Goal: Information Seeking & Learning: Find specific page/section

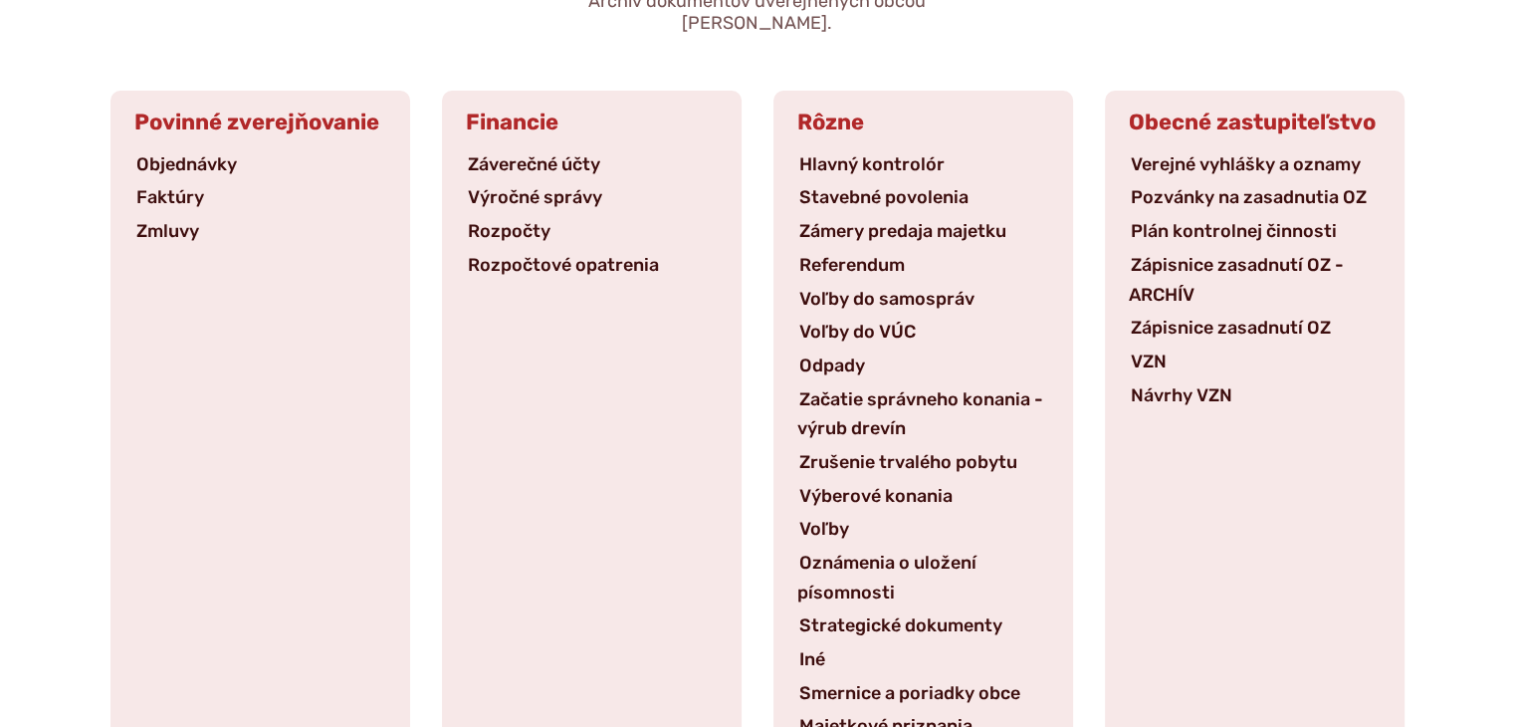
scroll to position [299, 0]
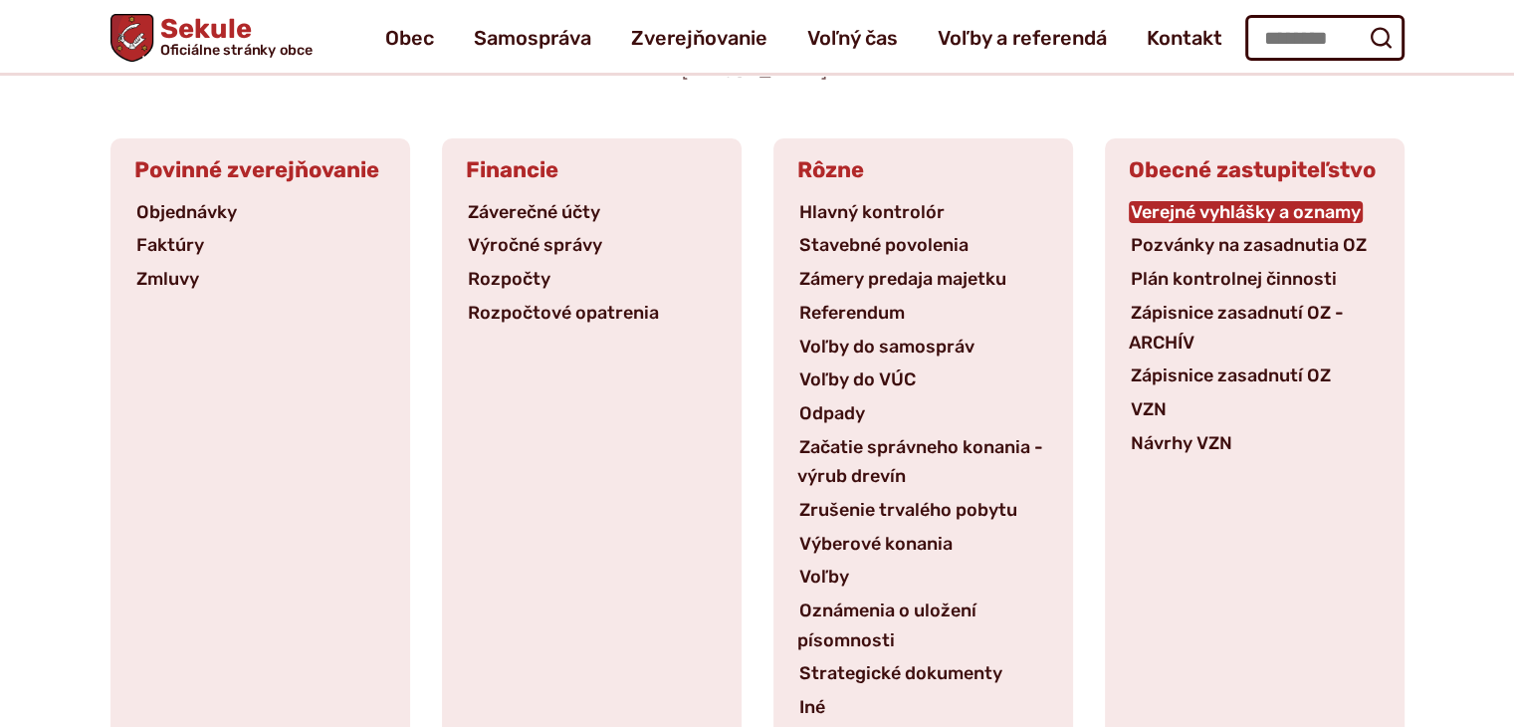
click at [1258, 201] on link "Verejné vyhlášky a oznamy" at bounding box center [1246, 212] width 234 height 22
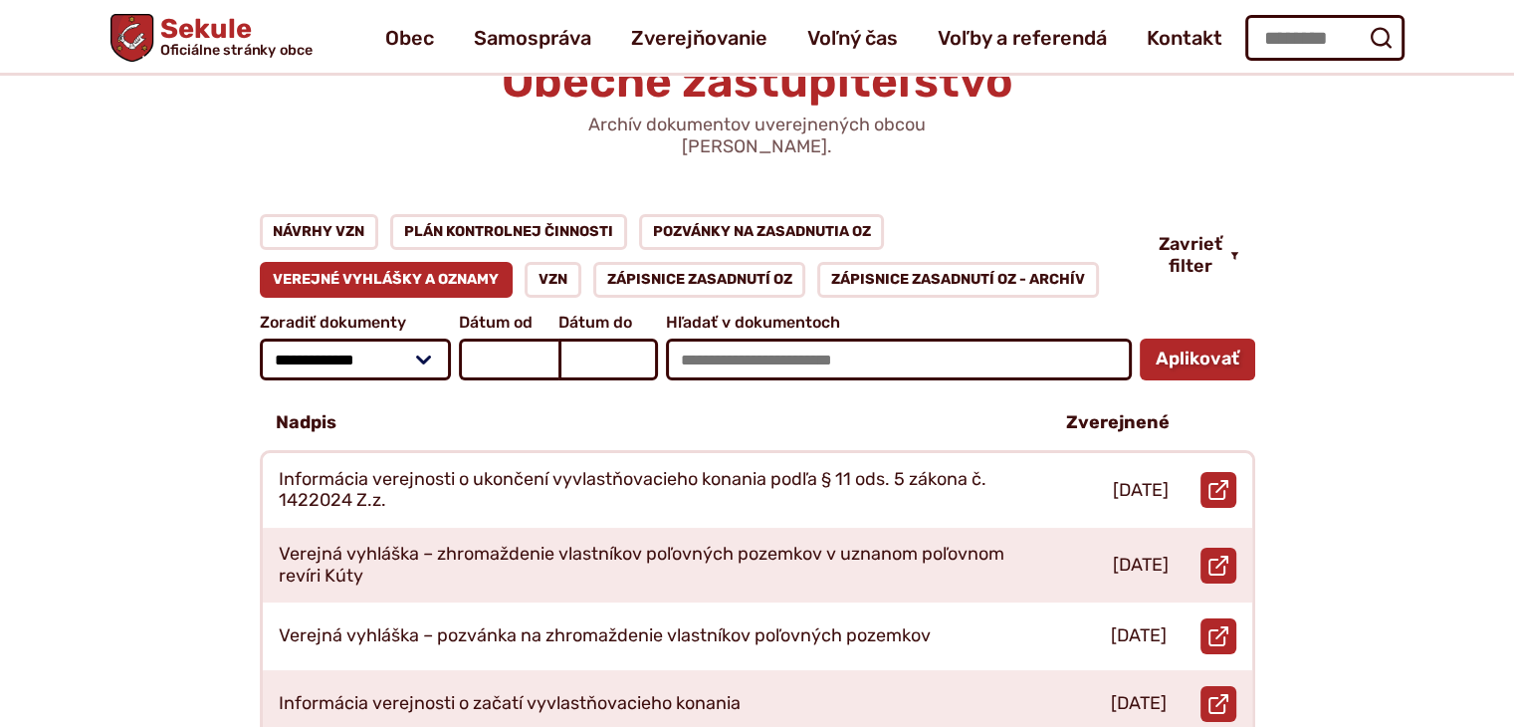
scroll to position [100, 0]
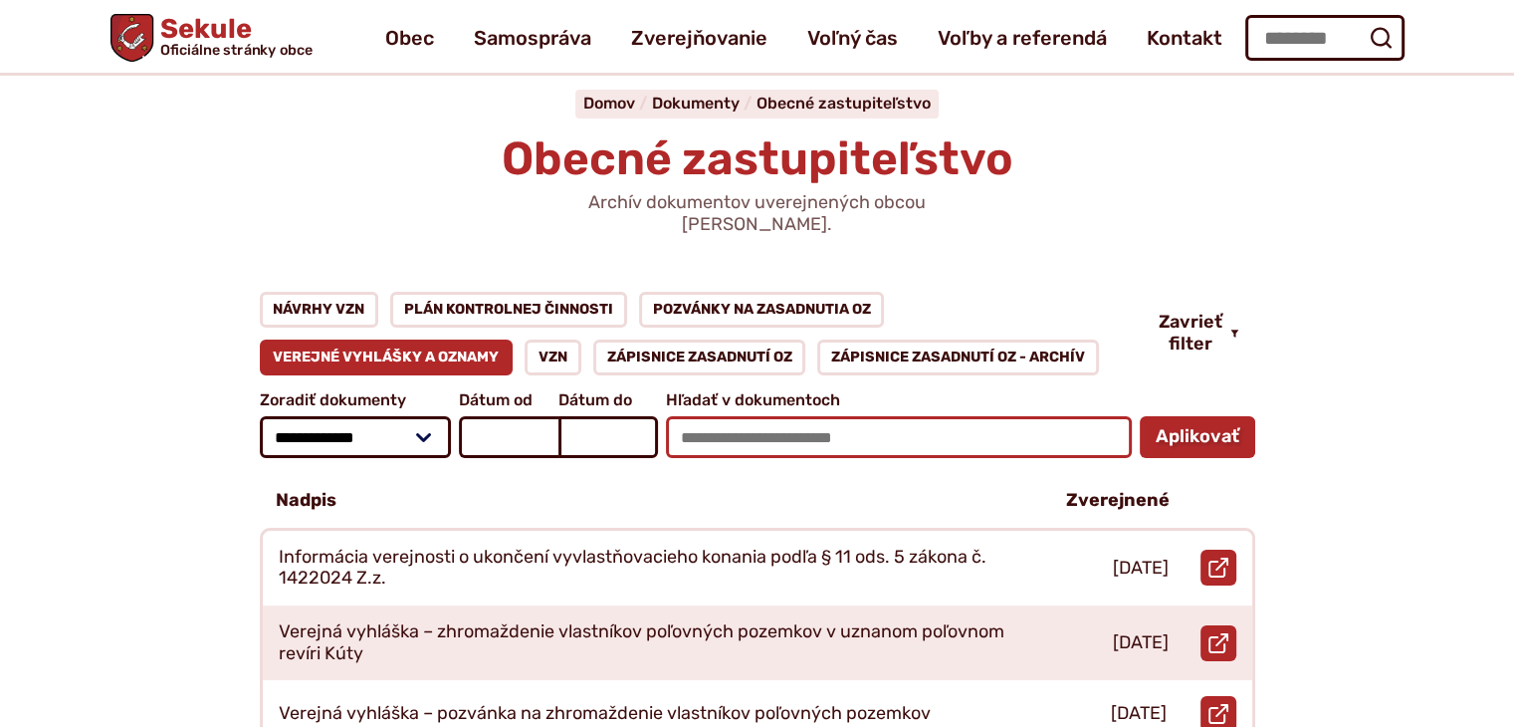
click at [779, 424] on input "Hľadať v dokumentoch" at bounding box center [899, 437] width 466 height 42
type input "**********"
click at [1140, 416] on button "Aplikovať vybrané filtre" at bounding box center [1197, 437] width 115 height 42
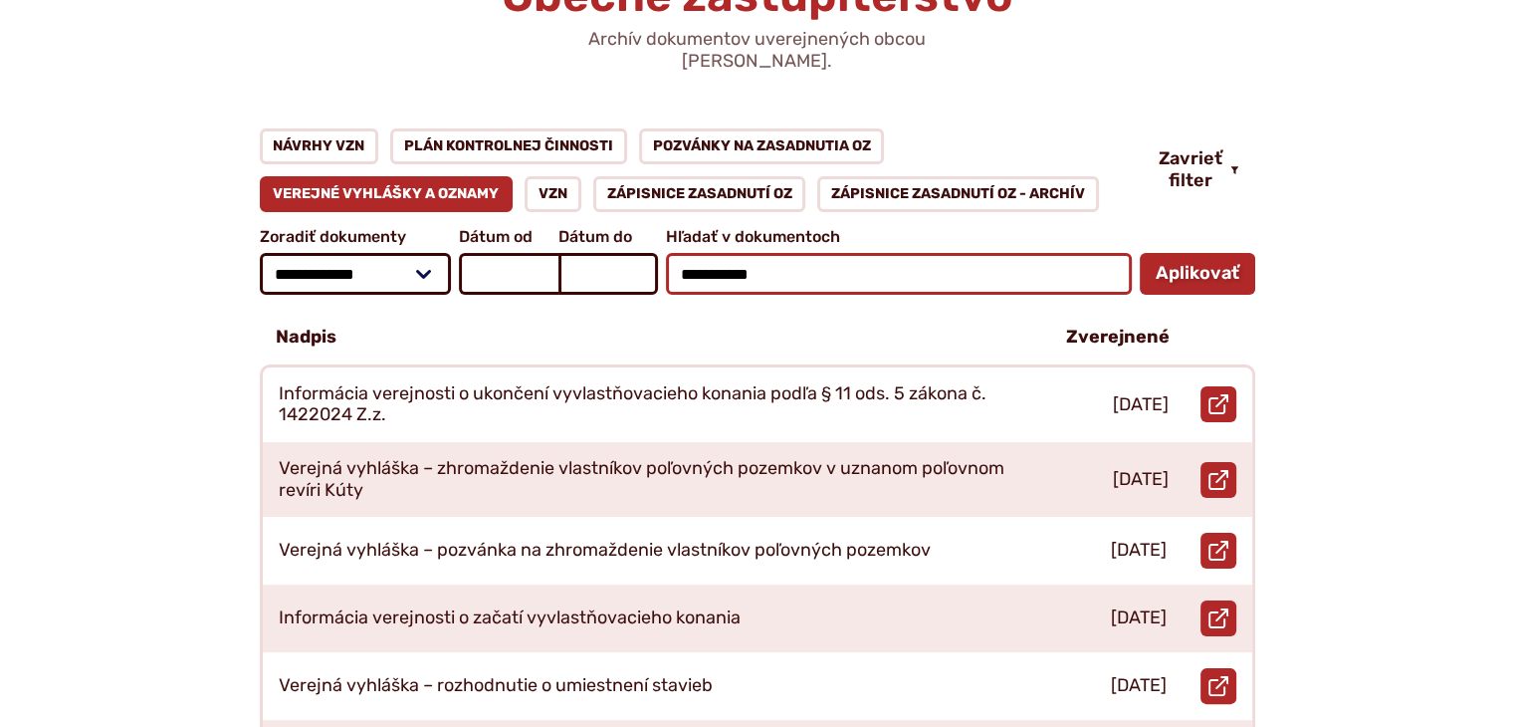
scroll to position [299, 0]
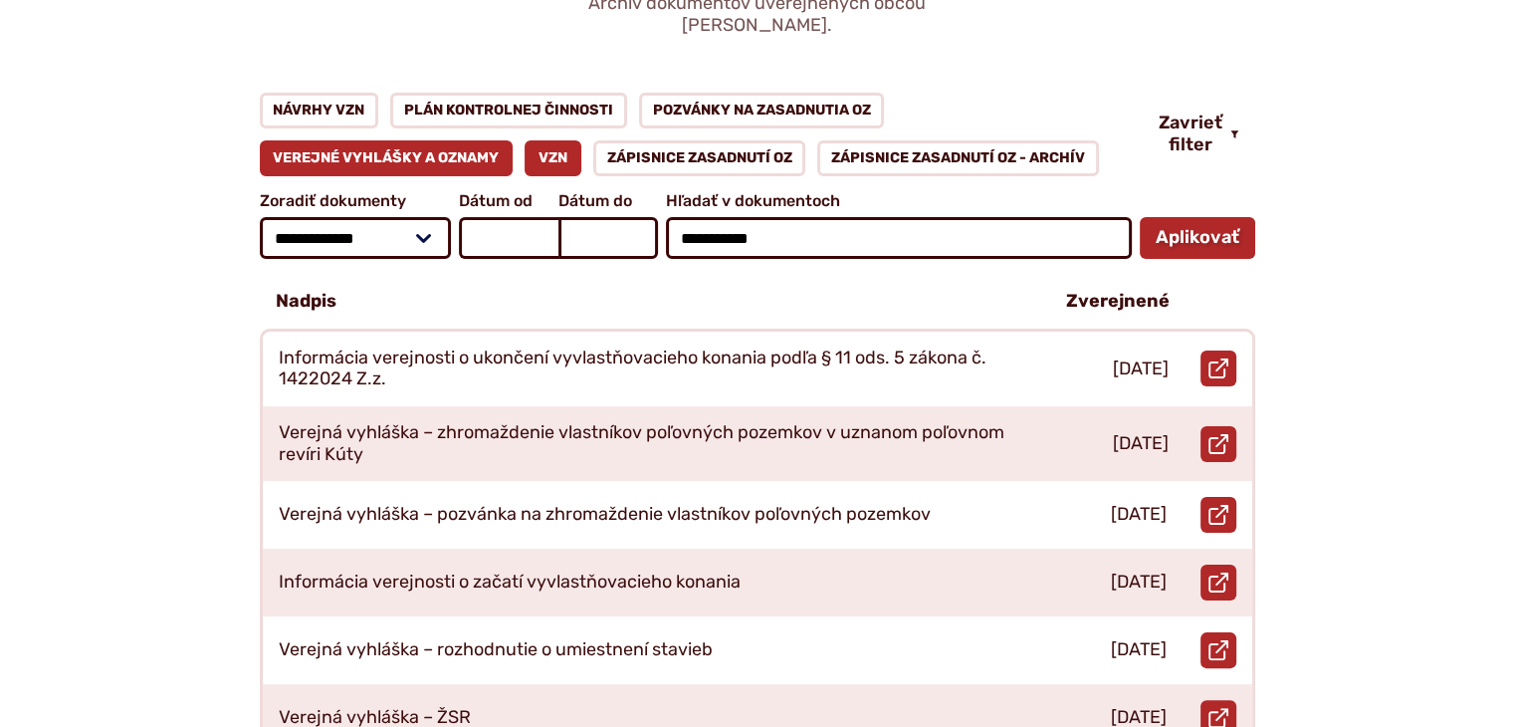
click at [555, 140] on link "VZN" at bounding box center [553, 158] width 57 height 36
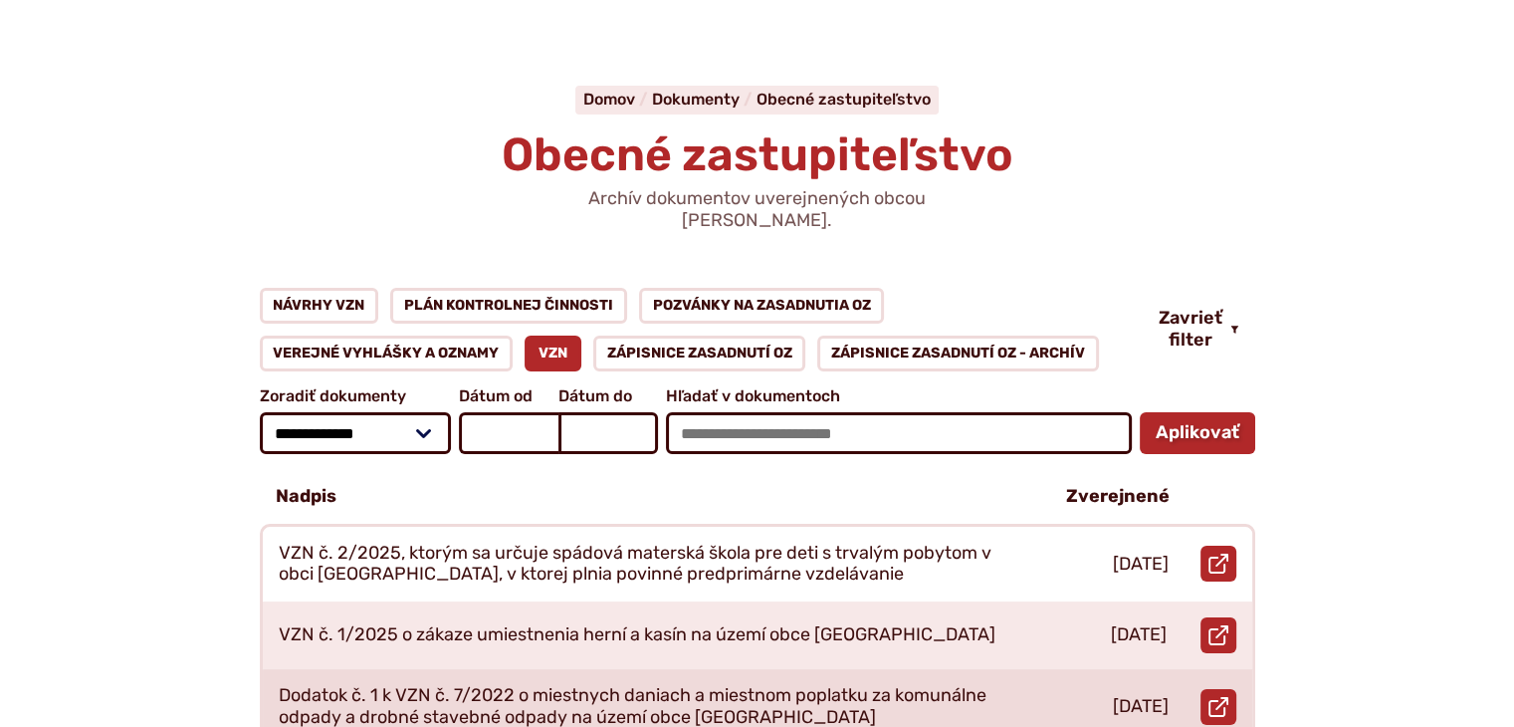
scroll to position [299, 0]
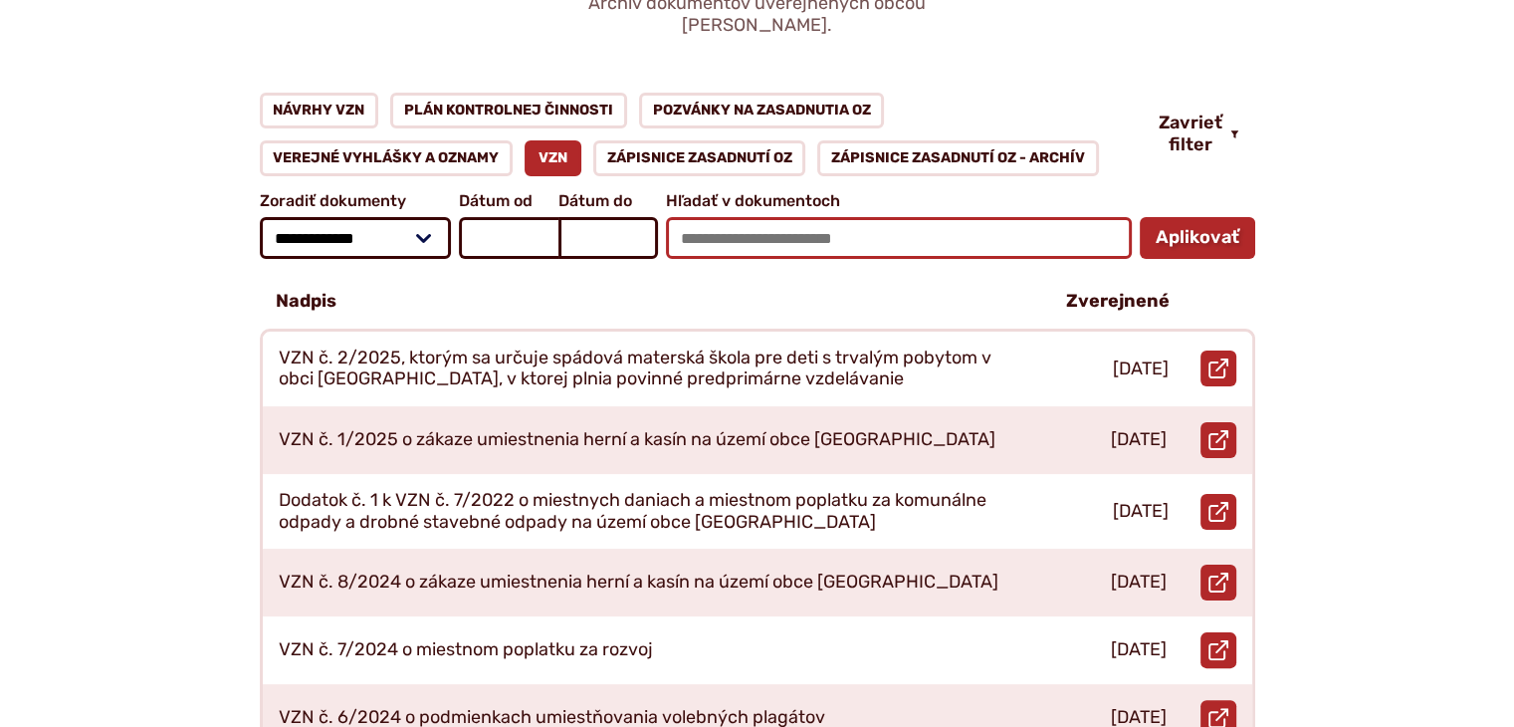
click at [728, 220] on input "Hľadať v dokumentoch" at bounding box center [899, 238] width 466 height 42
type input "**********"
click at [1140, 217] on button "Aplikovať vybrané filtre" at bounding box center [1197, 238] width 115 height 42
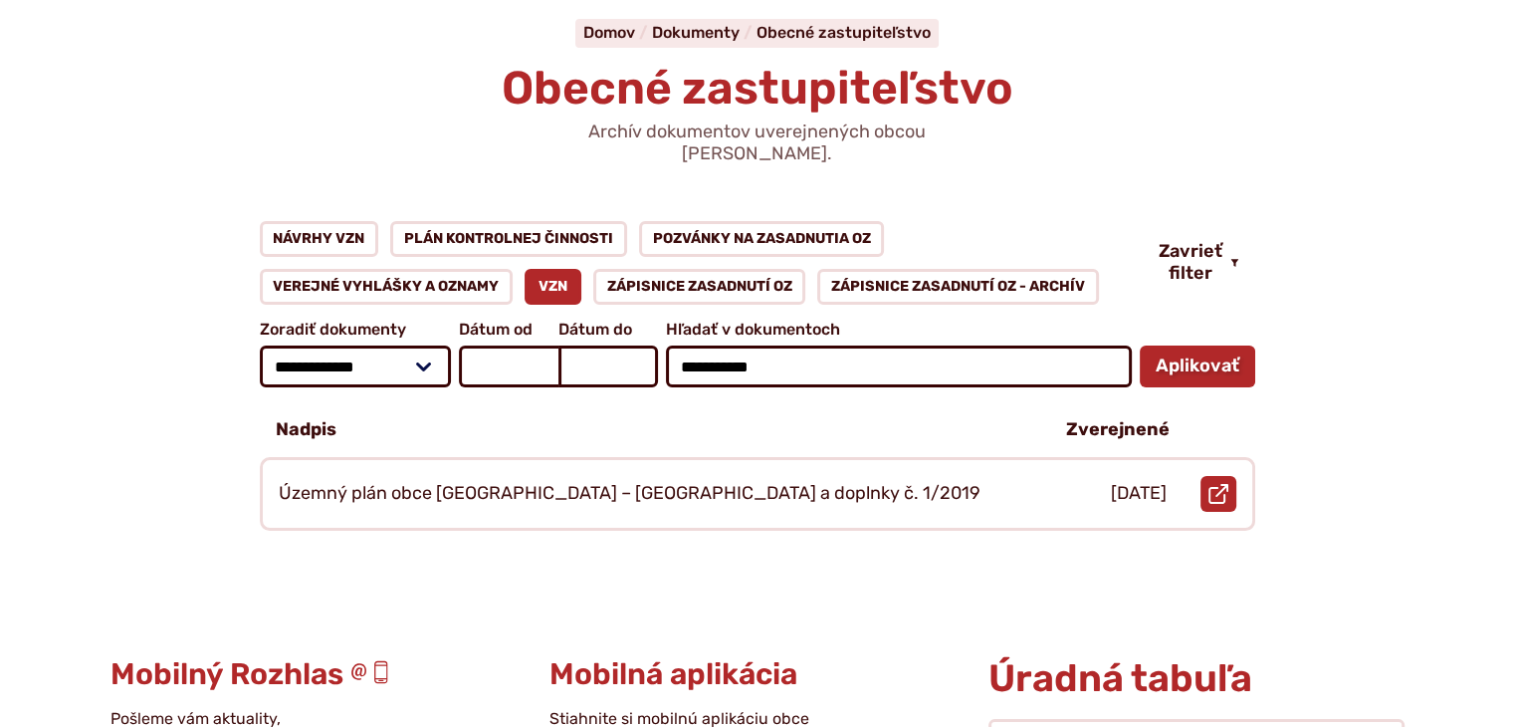
scroll to position [199, 0]
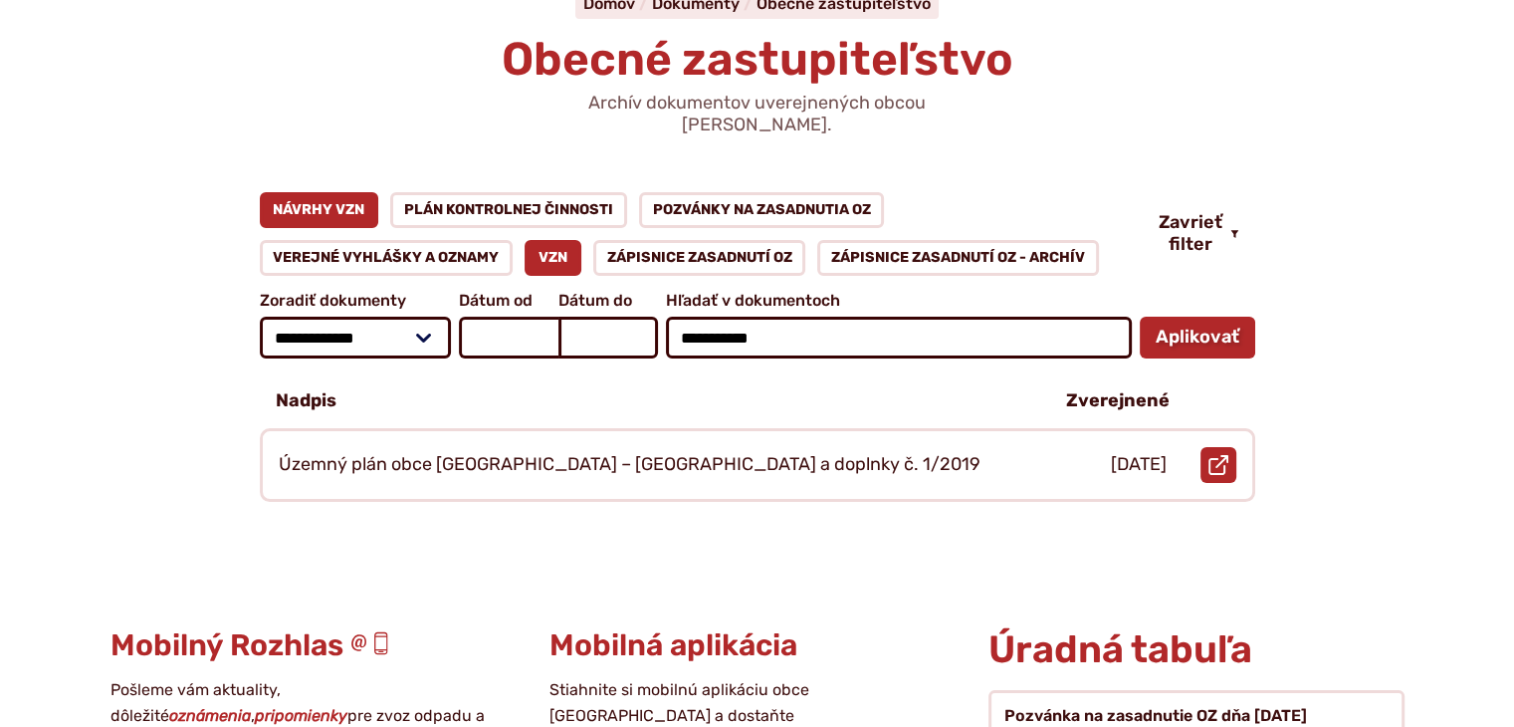
click at [329, 193] on link "Návrhy VZN" at bounding box center [319, 210] width 119 height 36
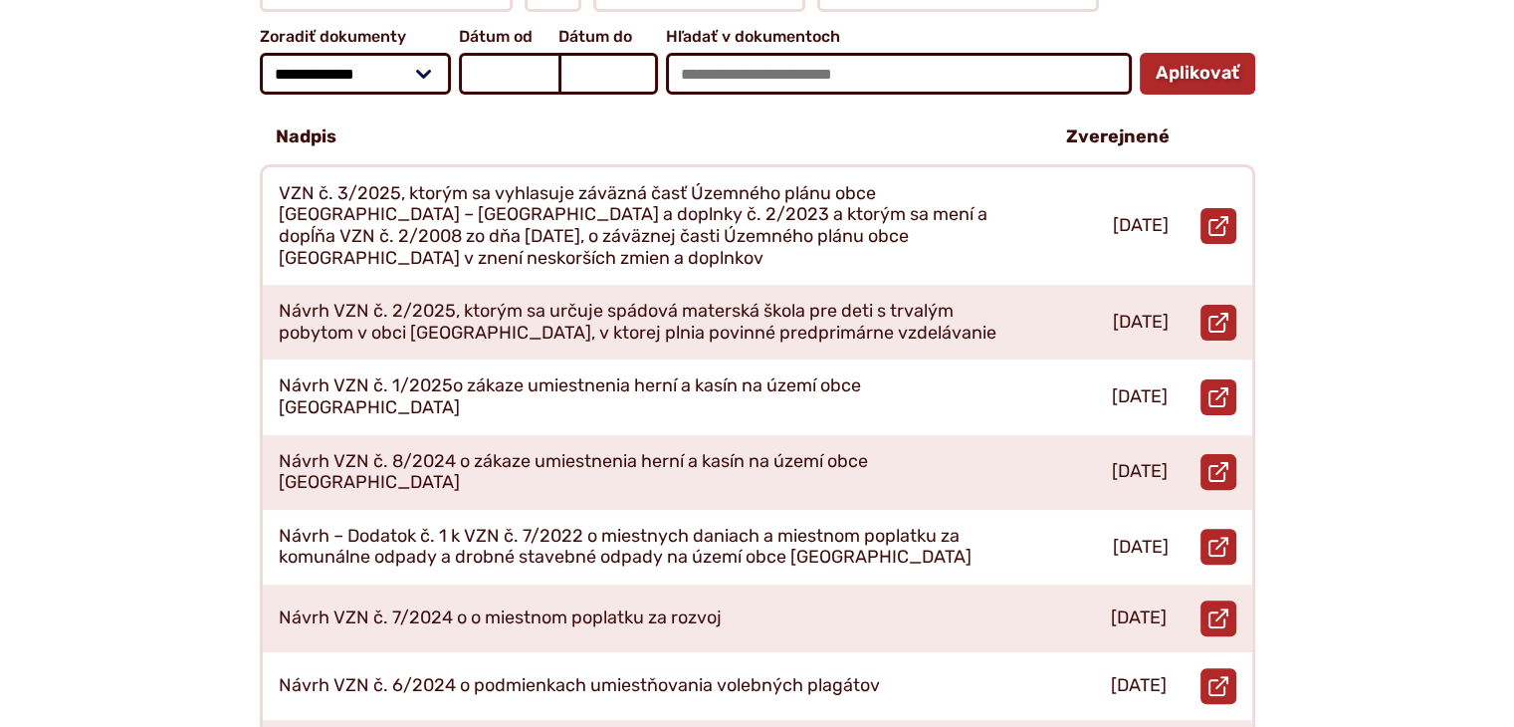
scroll to position [498, 0]
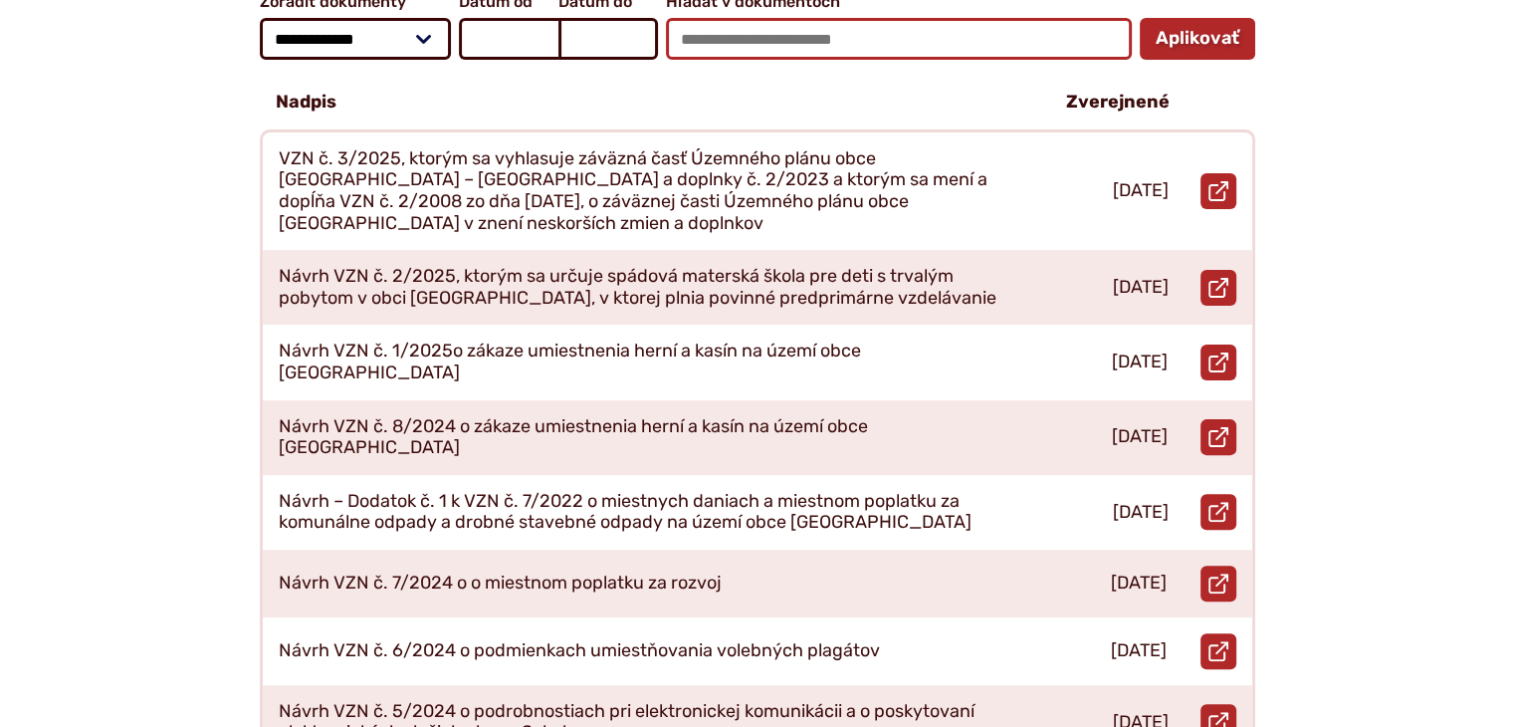
click at [871, 24] on input "Hľadať v dokumentoch" at bounding box center [899, 39] width 466 height 42
type input "**********"
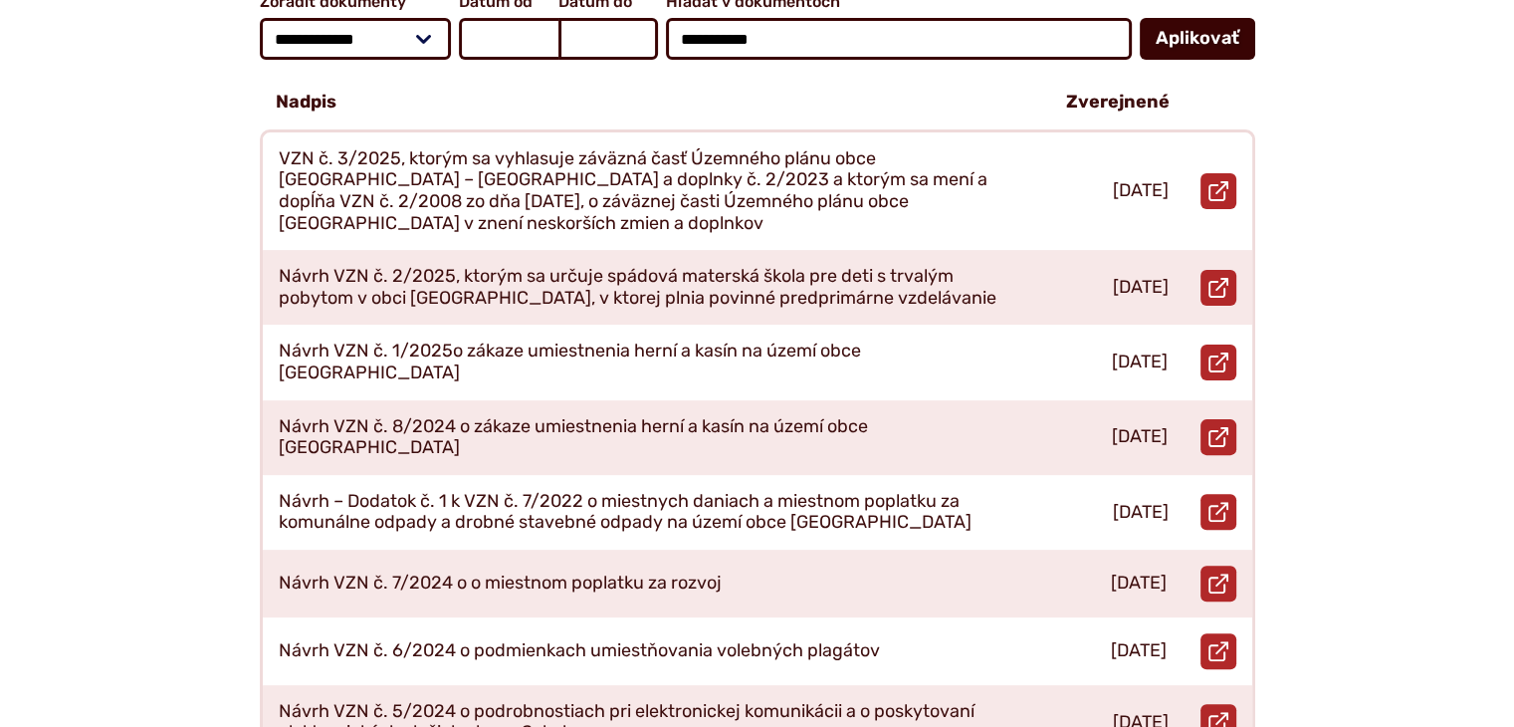
click at [1197, 18] on button "Aplikovať vybrané filtre" at bounding box center [1197, 39] width 115 height 42
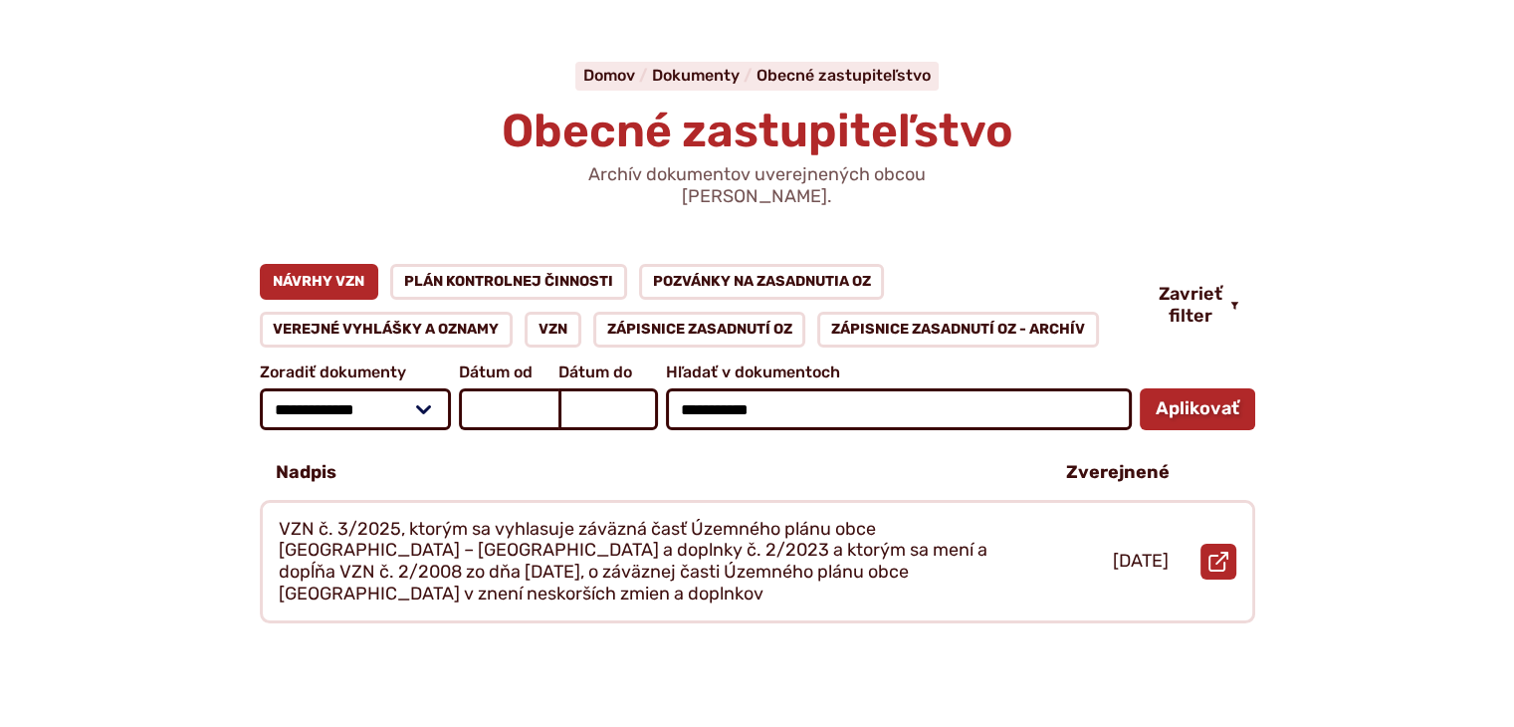
scroll to position [498, 0]
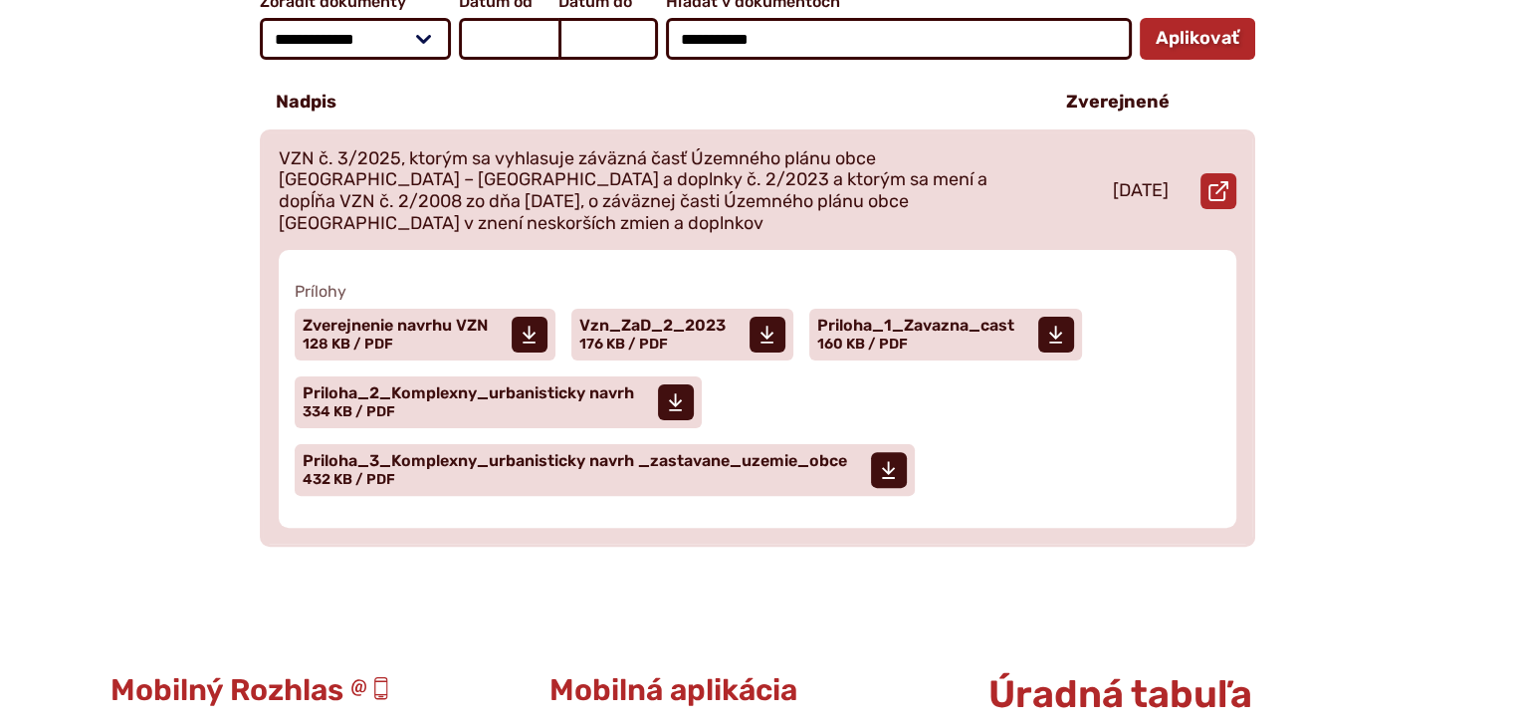
click at [775, 159] on p "VZN č. 3/2025, ktorým sa vyhlasuje záväzná časť Územného plánu obce [GEOGRAPHIC…" at bounding box center [649, 191] width 740 height 86
click at [403, 317] on span "Zverejnenie navrhu VZN" at bounding box center [395, 325] width 185 height 16
click at [671, 310] on span "Vzn_ZaD_2_2023 Veľkosť a typ súboru 176 KB / PDF" at bounding box center [652, 335] width 146 height 50
click at [549, 377] on span "Priloha_2_Komplexny_urbanisticky navrh Veľkosť a typ súboru 334 KB / PDF" at bounding box center [468, 402] width 331 height 50
click at [606, 453] on span "Priloha_3_Komplexny_urbanisticky navrh _zastavane_uzemie_obce" at bounding box center [575, 461] width 544 height 16
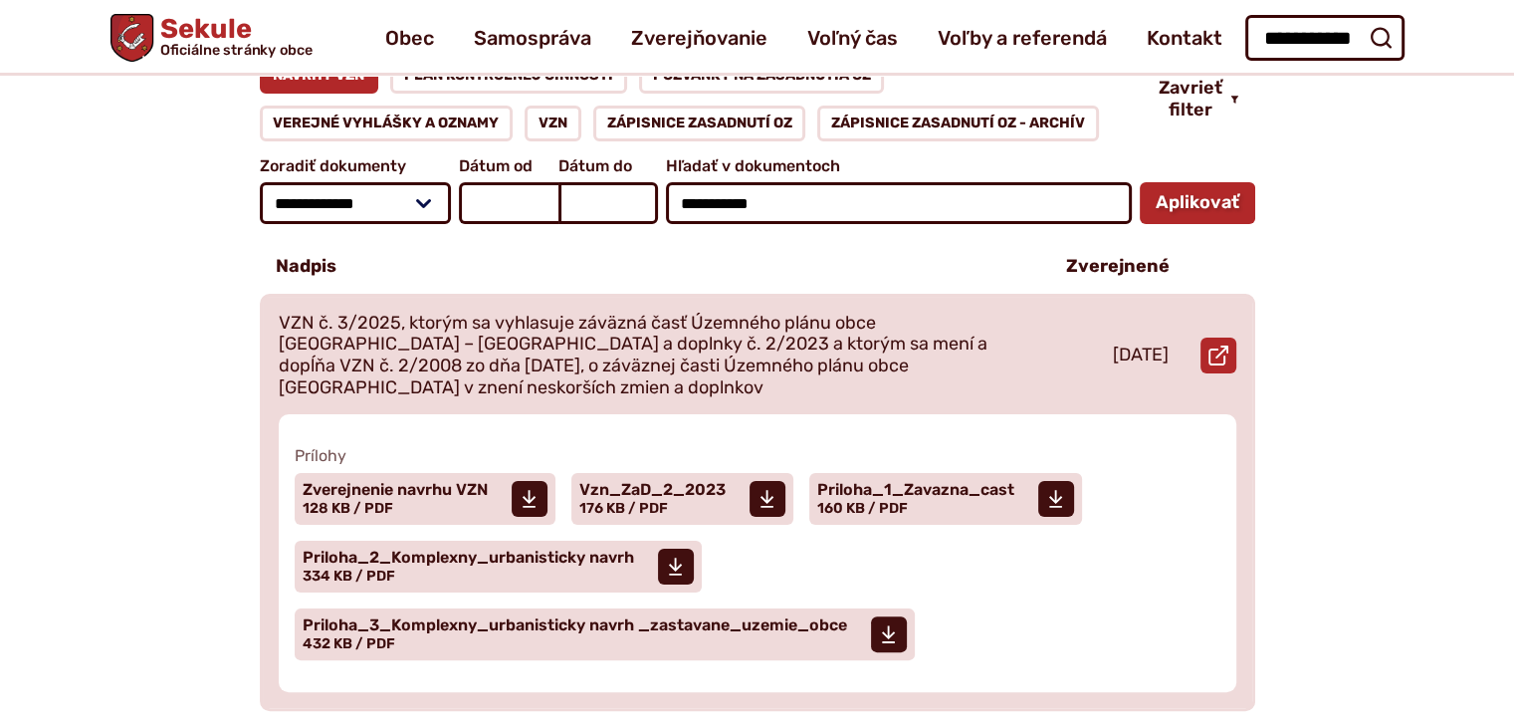
scroll to position [299, 0]
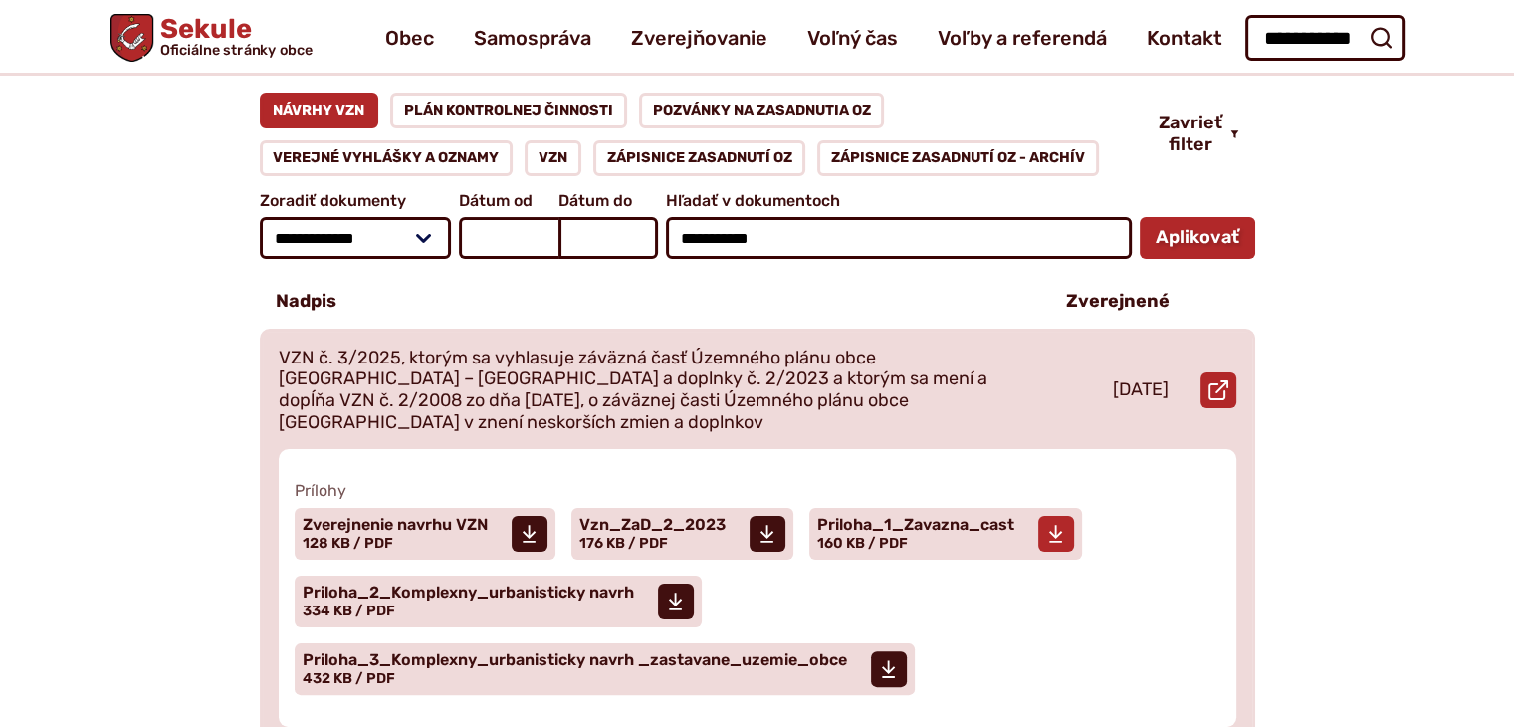
click at [946, 517] on span "Priloha_1_Zavazna_cast" at bounding box center [915, 525] width 197 height 16
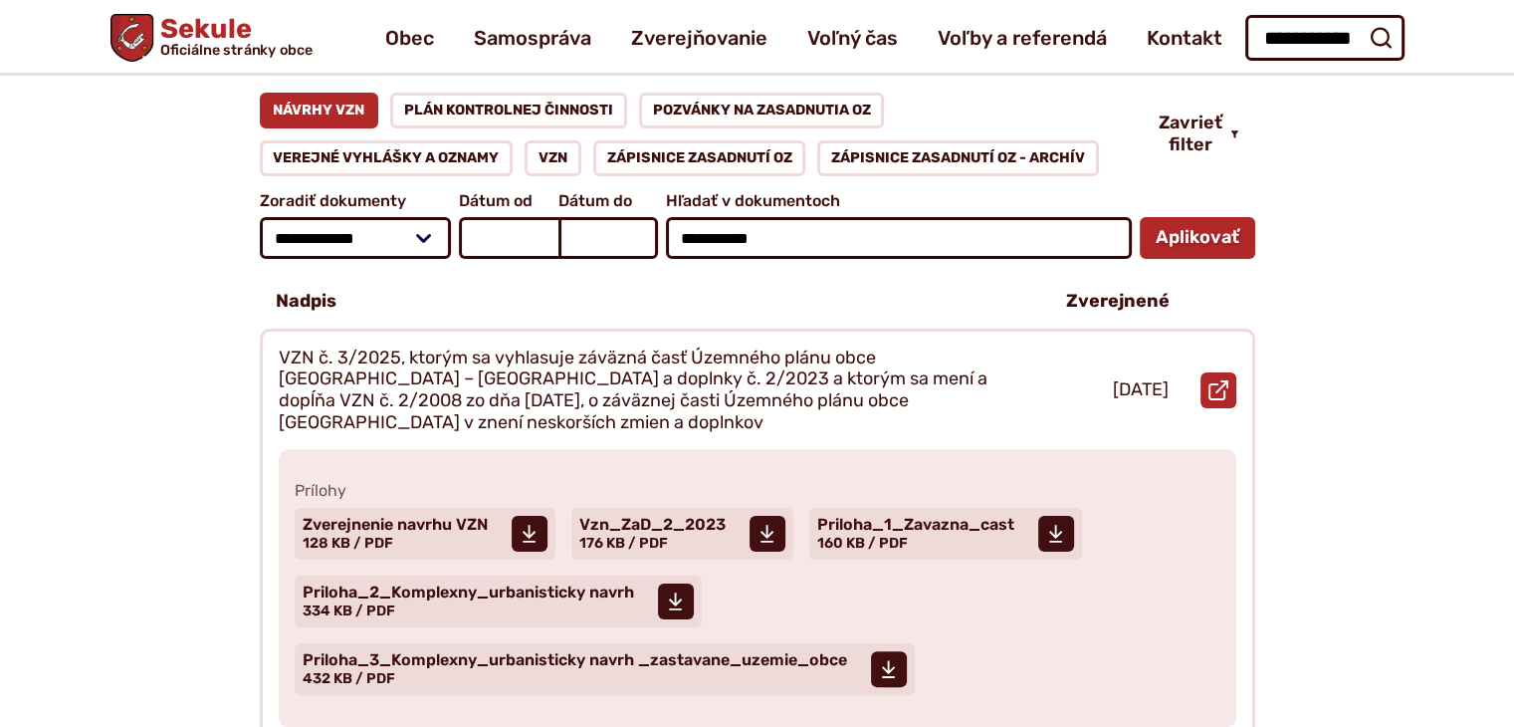
click at [147, 463] on div "**********" at bounding box center [758, 436] width 1358 height 686
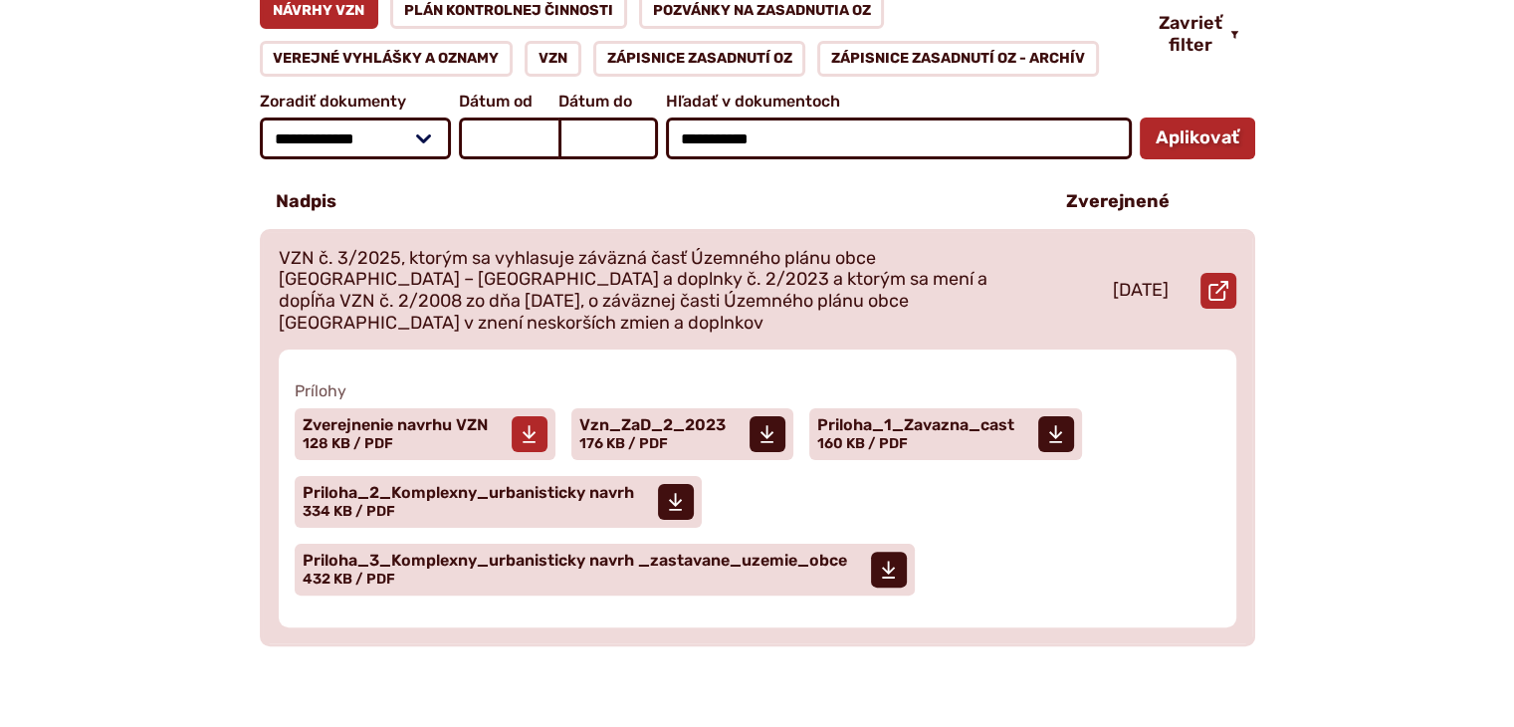
click at [463, 409] on span "Zverejnenie navrhu VZN Veľkosť a typ súboru 128 KB / PDF" at bounding box center [395, 434] width 185 height 50
